Goal: Information Seeking & Learning: Learn about a topic

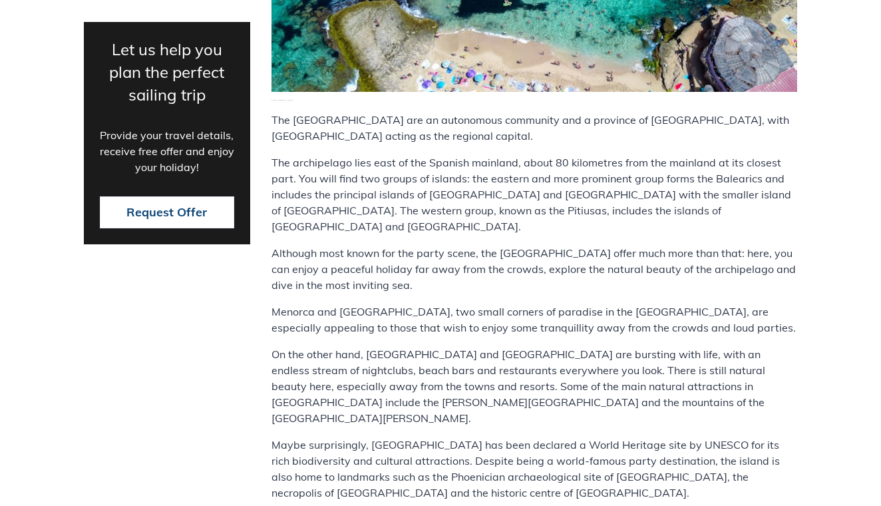
scroll to position [946, 0]
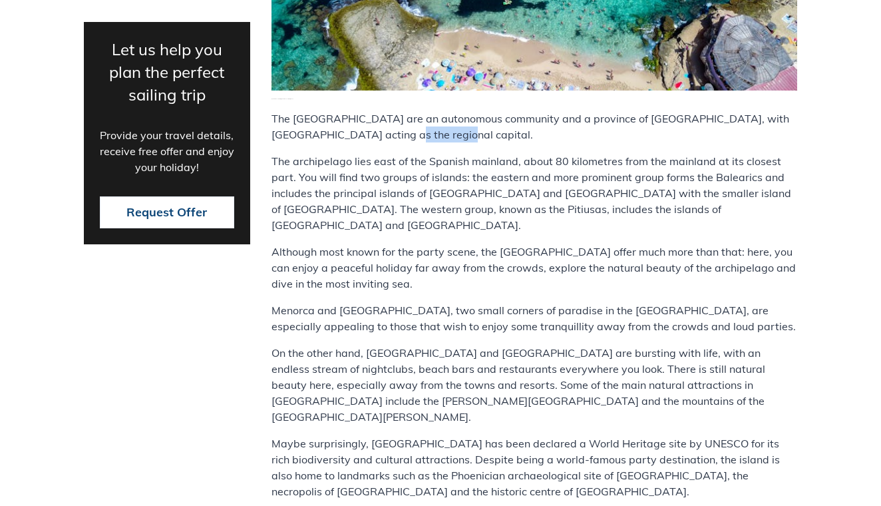
drag, startPoint x: 375, startPoint y: 118, endPoint x: 437, endPoint y: 118, distance: 62.6
click at [437, 118] on p "The [GEOGRAPHIC_DATA] are an autonomous community and a province of [GEOGRAPHIC…" at bounding box center [534, 126] width 526 height 32
click at [450, 133] on div "The [GEOGRAPHIC_DATA] are an autonomous community and a province of [GEOGRAPHIC…" at bounding box center [534, 389] width 526 height 559
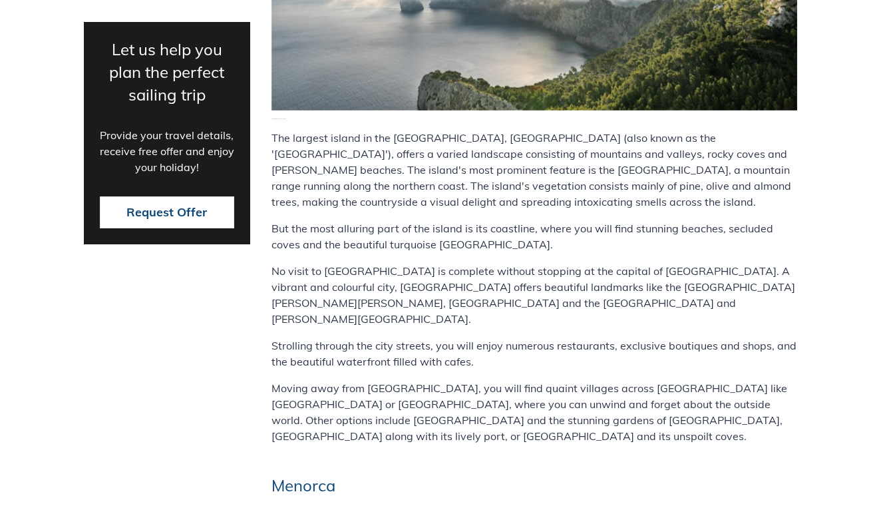
scroll to position [1725, 0]
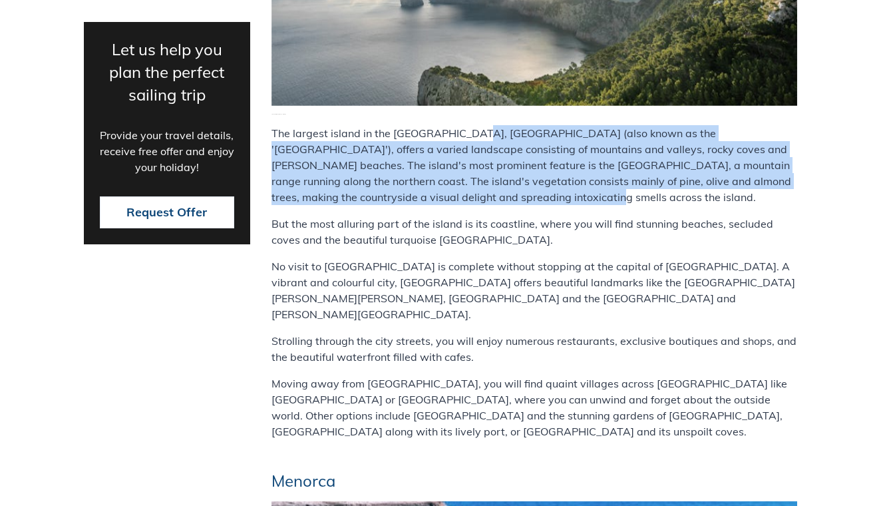
drag, startPoint x: 464, startPoint y: 79, endPoint x: 462, endPoint y: 147, distance: 67.9
click at [462, 147] on p "The largest island in the [GEOGRAPHIC_DATA], [GEOGRAPHIC_DATA] (also known as t…" at bounding box center [534, 165] width 526 height 80
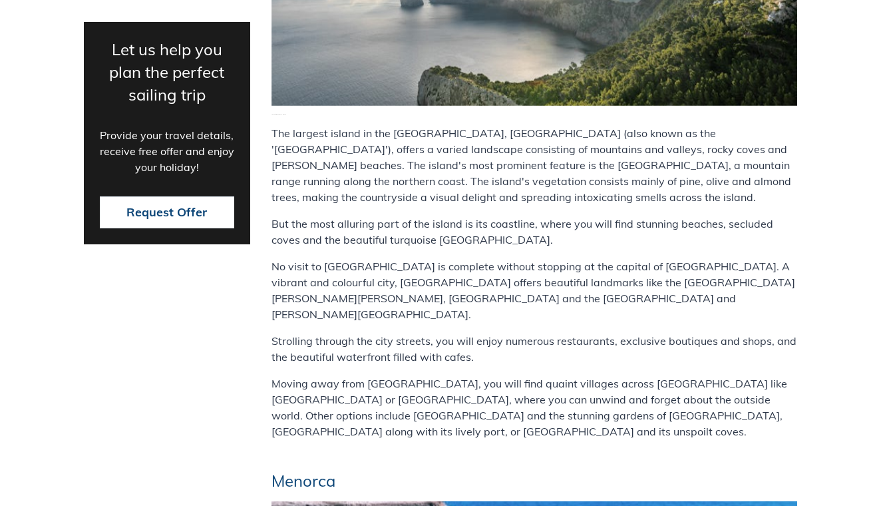
click at [558, 142] on p "The largest island in the [GEOGRAPHIC_DATA], [GEOGRAPHIC_DATA] (also known as t…" at bounding box center [534, 165] width 526 height 80
drag, startPoint x: 277, startPoint y: 94, endPoint x: 454, endPoint y: 96, distance: 177.0
click at [454, 125] on p "The largest island in the [GEOGRAPHIC_DATA], [GEOGRAPHIC_DATA] (also known as t…" at bounding box center [534, 165] width 526 height 80
click at [530, 125] on p "The largest island in the [GEOGRAPHIC_DATA], [GEOGRAPHIC_DATA] (also known as t…" at bounding box center [534, 165] width 526 height 80
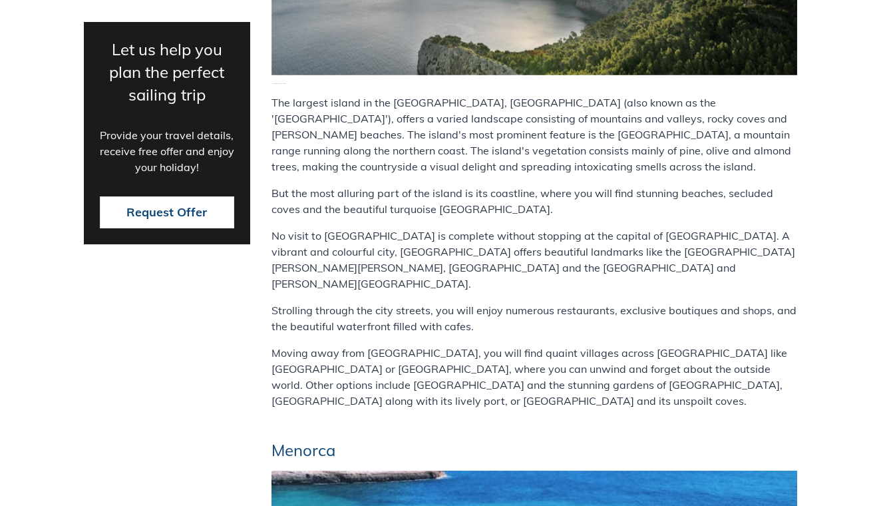
scroll to position [1757, 0]
drag, startPoint x: 317, startPoint y: 106, endPoint x: 403, endPoint y: 106, distance: 85.2
click at [403, 106] on p "The largest island in the [GEOGRAPHIC_DATA], [GEOGRAPHIC_DATA] (also known as t…" at bounding box center [534, 134] width 526 height 80
click at [411, 108] on p "The largest island in the [GEOGRAPHIC_DATA], [GEOGRAPHIC_DATA] (also known as t…" at bounding box center [534, 134] width 526 height 80
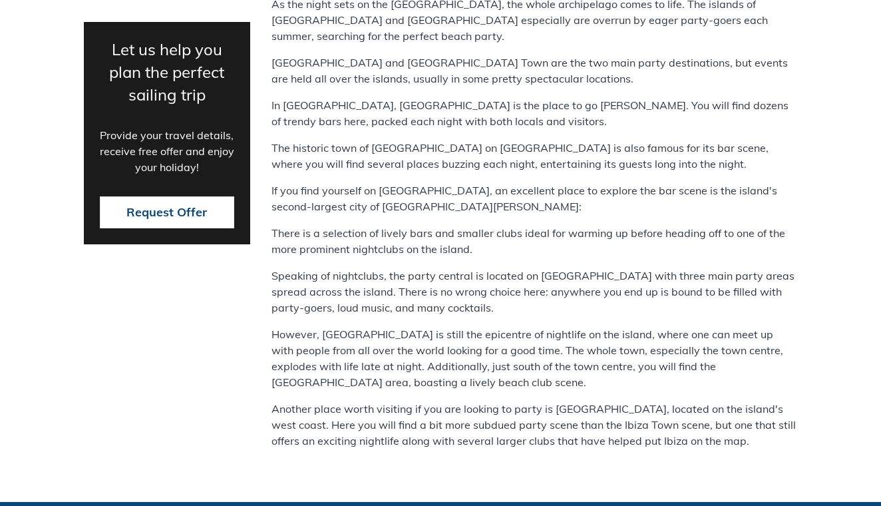
scroll to position [6700, 0]
